Goal: Task Accomplishment & Management: Manage account settings

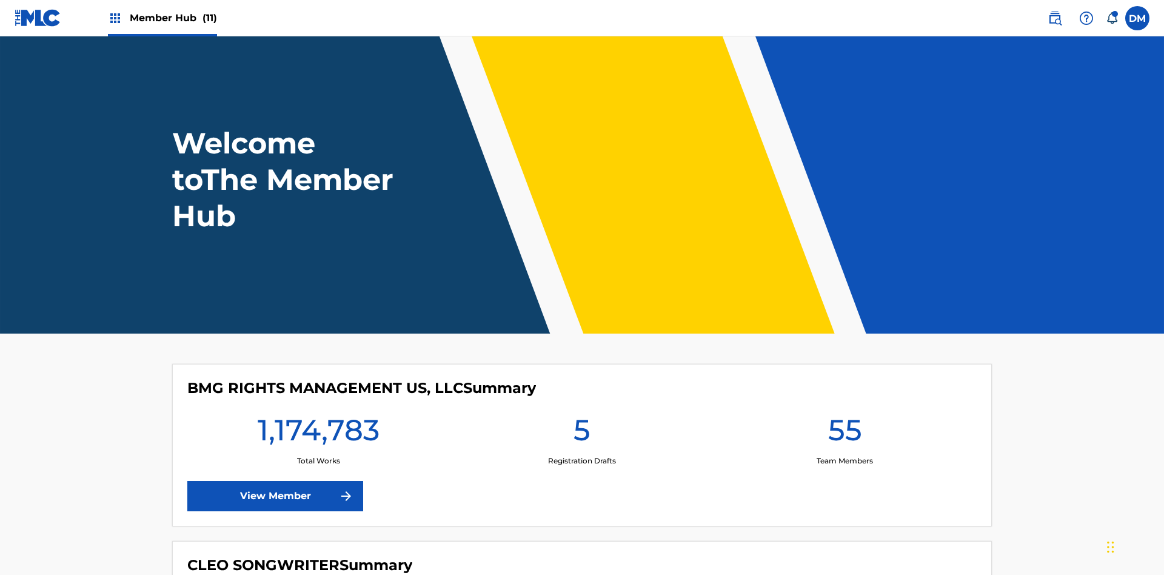
click at [173, 18] on span "Member Hub (11)" at bounding box center [173, 18] width 87 height 14
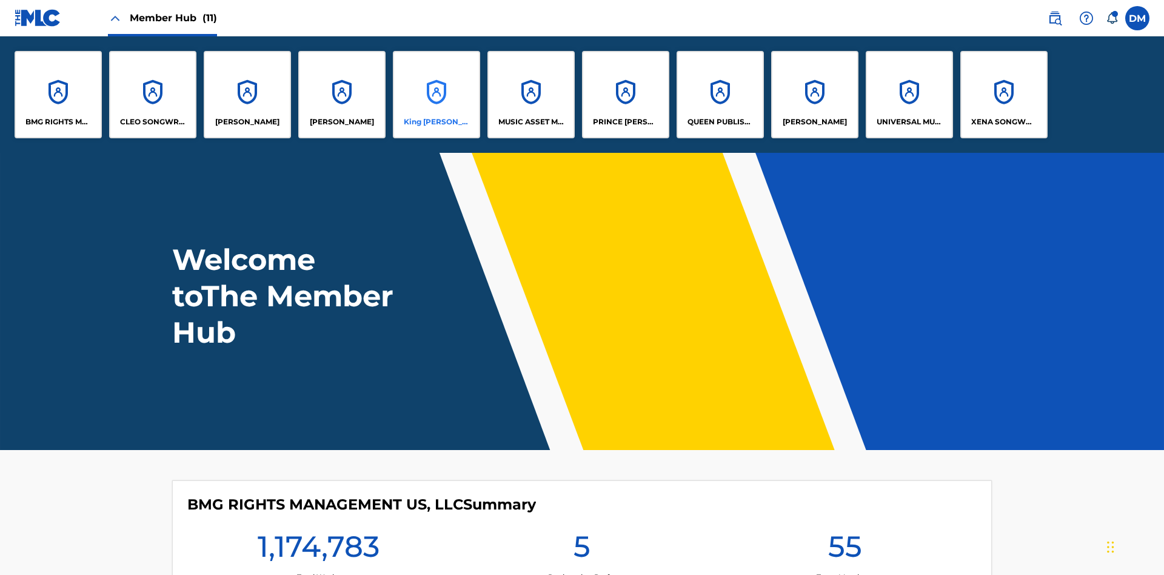
click at [436, 122] on p "King [PERSON_NAME]" at bounding box center [437, 121] width 66 height 11
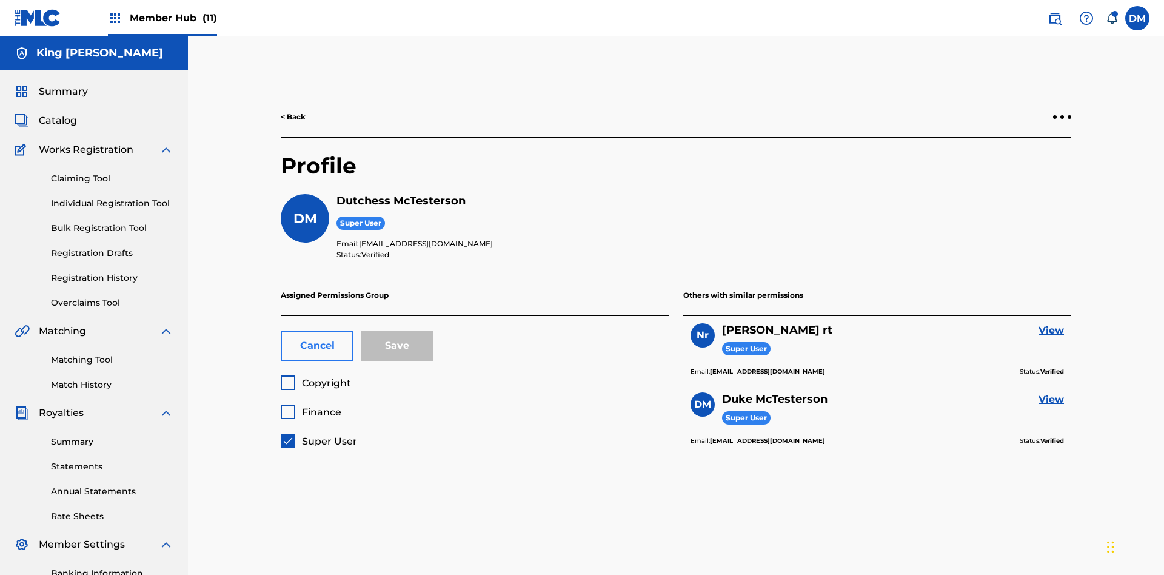
click at [317, 330] on button "Cancel" at bounding box center [317, 345] width 73 height 30
click at [315, 377] on span "Copyright" at bounding box center [326, 383] width 49 height 12
click at [310, 406] on span "Finance" at bounding box center [321, 412] width 39 height 12
click at [397, 330] on button "Save" at bounding box center [397, 345] width 73 height 30
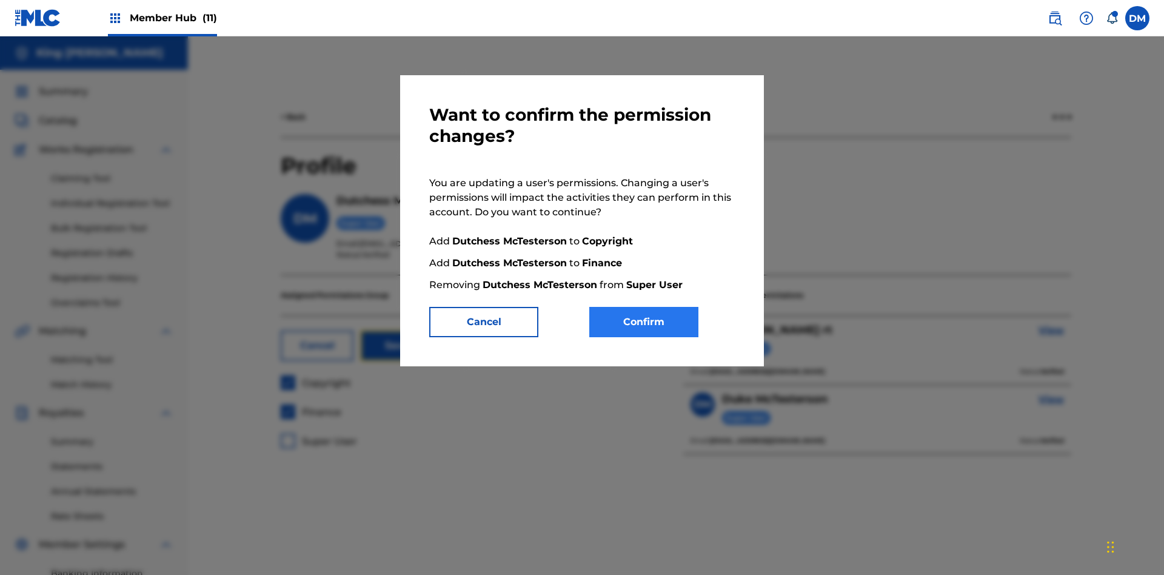
click at [644, 322] on button "Confirm" at bounding box center [643, 322] width 109 height 30
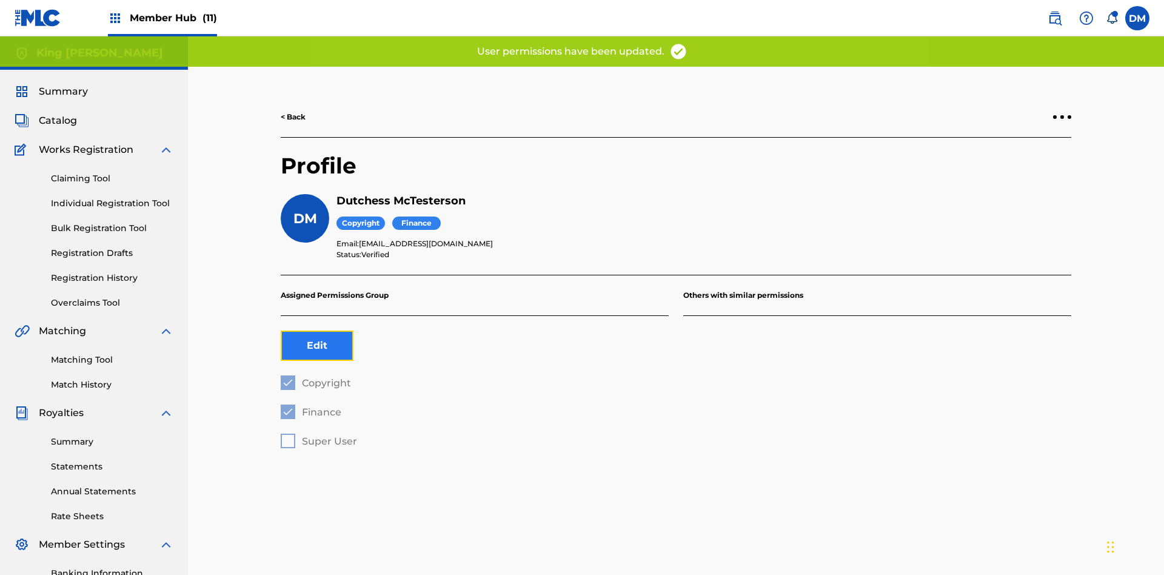
click at [317, 330] on button "Edit" at bounding box center [317, 345] width 73 height 30
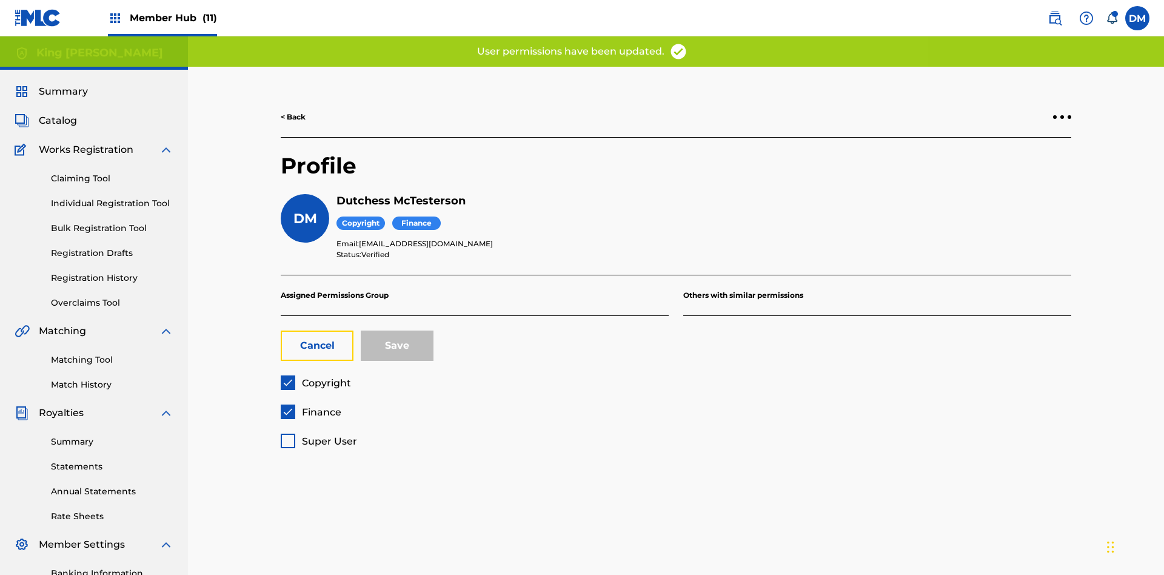
click at [310, 406] on span "Finance" at bounding box center [321, 412] width 39 height 12
click at [397, 330] on button "Save" at bounding box center [397, 345] width 73 height 30
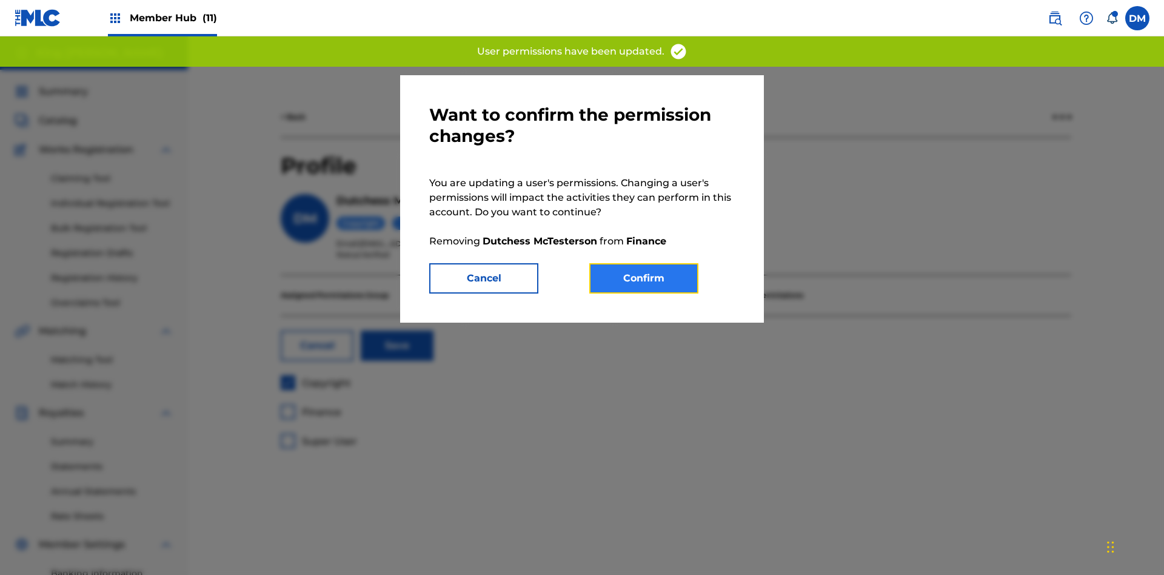
click at [644, 278] on button "Confirm" at bounding box center [643, 278] width 109 height 30
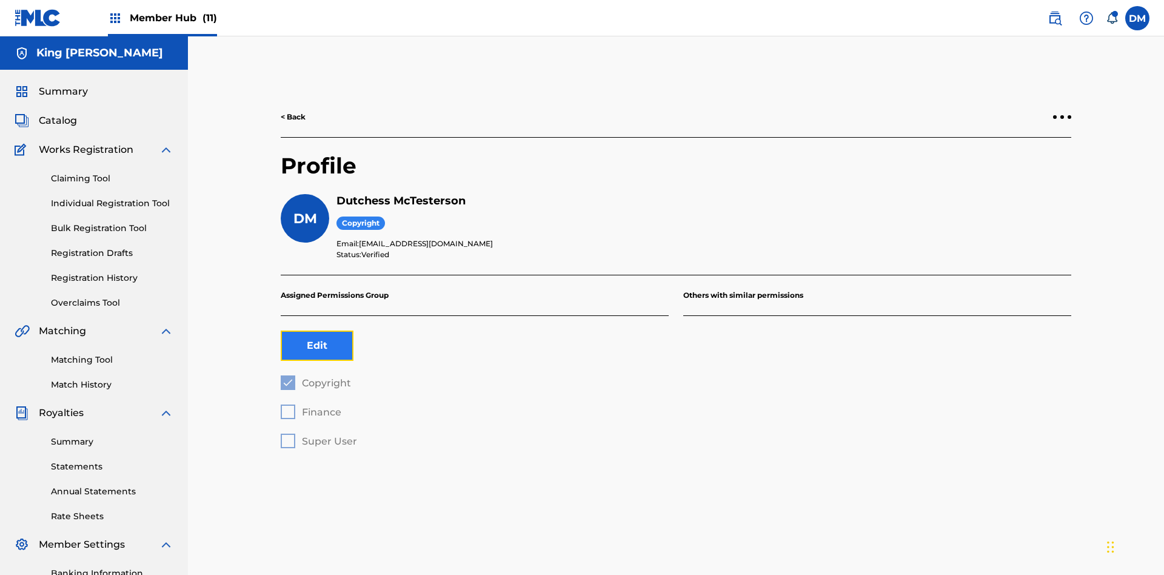
click at [317, 330] on button "Edit" at bounding box center [317, 345] width 73 height 30
click at [315, 377] on span "Copyright" at bounding box center [326, 383] width 49 height 12
click at [310, 406] on span "Finance" at bounding box center [321, 412] width 39 height 12
click at [397, 330] on button "Save" at bounding box center [397, 345] width 73 height 30
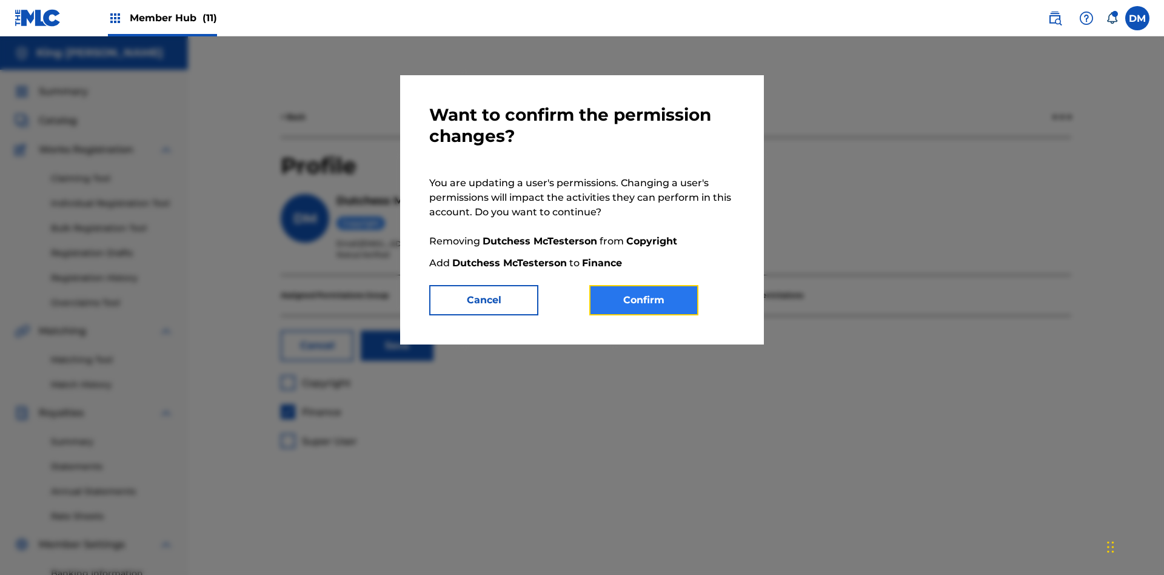
click at [644, 300] on button "Confirm" at bounding box center [643, 300] width 109 height 30
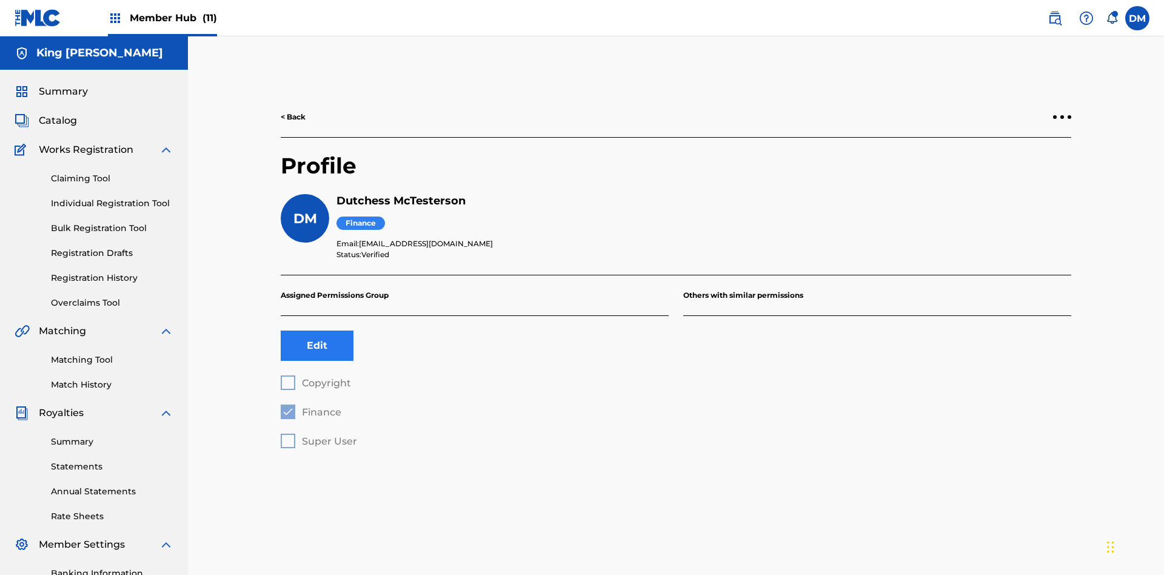
click at [317, 330] on button "Edit" at bounding box center [317, 345] width 73 height 30
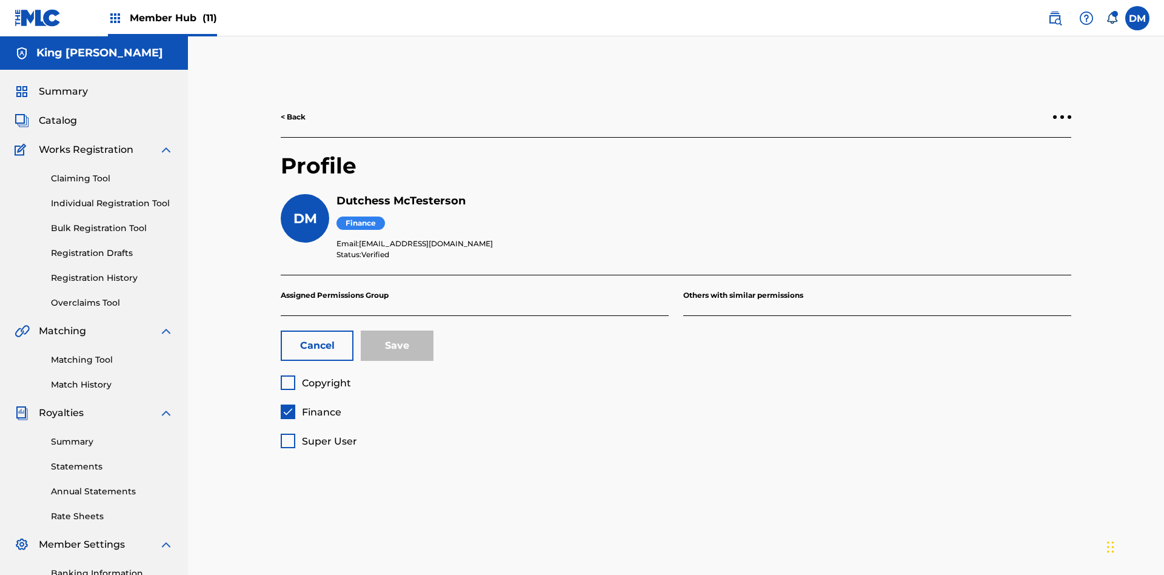
click at [310, 406] on span "Finance" at bounding box center [321, 412] width 39 height 12
click at [318, 435] on span "Super User" at bounding box center [329, 441] width 55 height 12
click at [397, 330] on button "Save" at bounding box center [397, 345] width 73 height 30
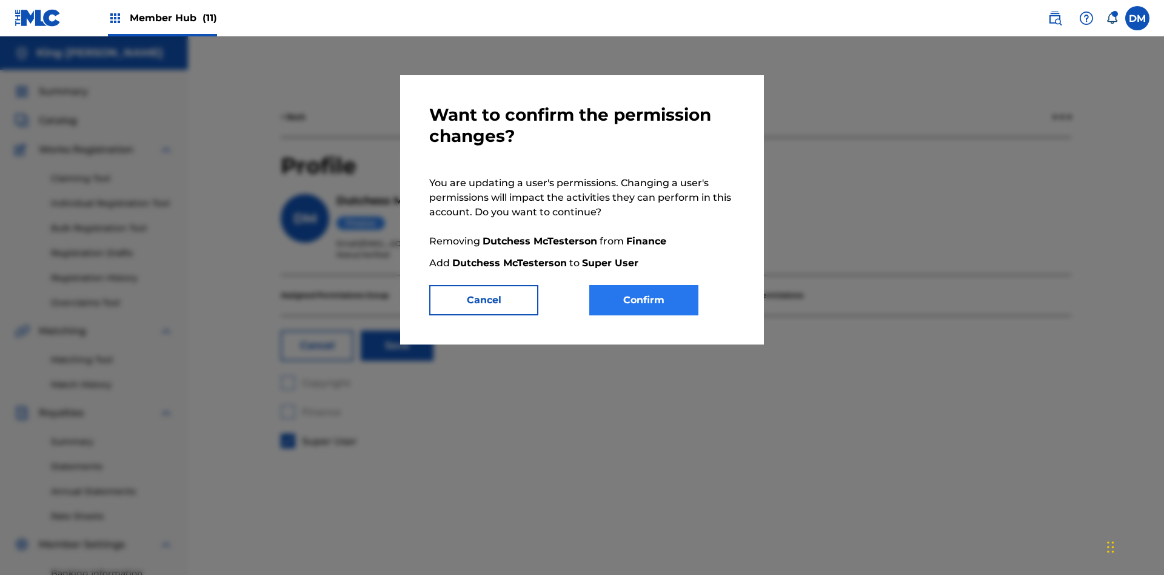
click at [644, 300] on button "Confirm" at bounding box center [643, 300] width 109 height 30
